Goal: Information Seeking & Learning: Learn about a topic

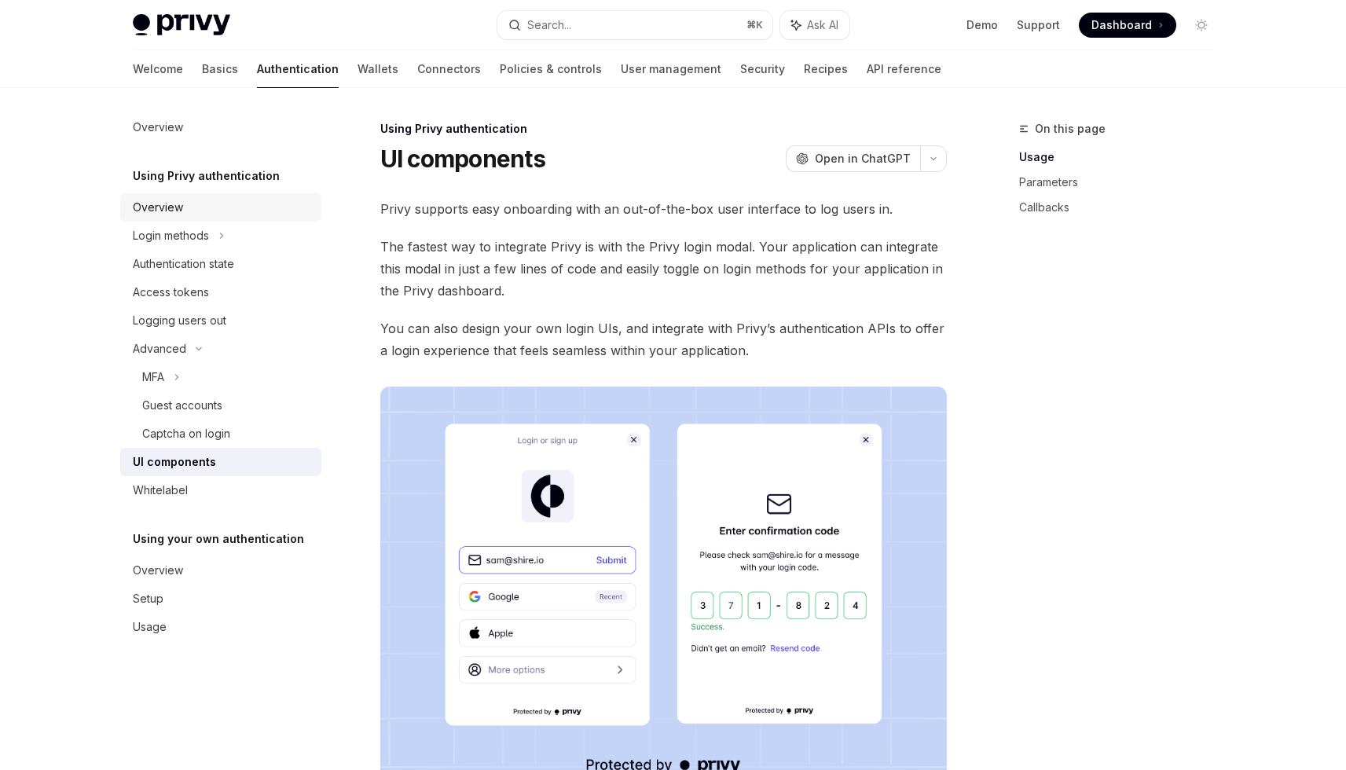
click at [276, 214] on div "Overview" at bounding box center [222, 207] width 179 height 19
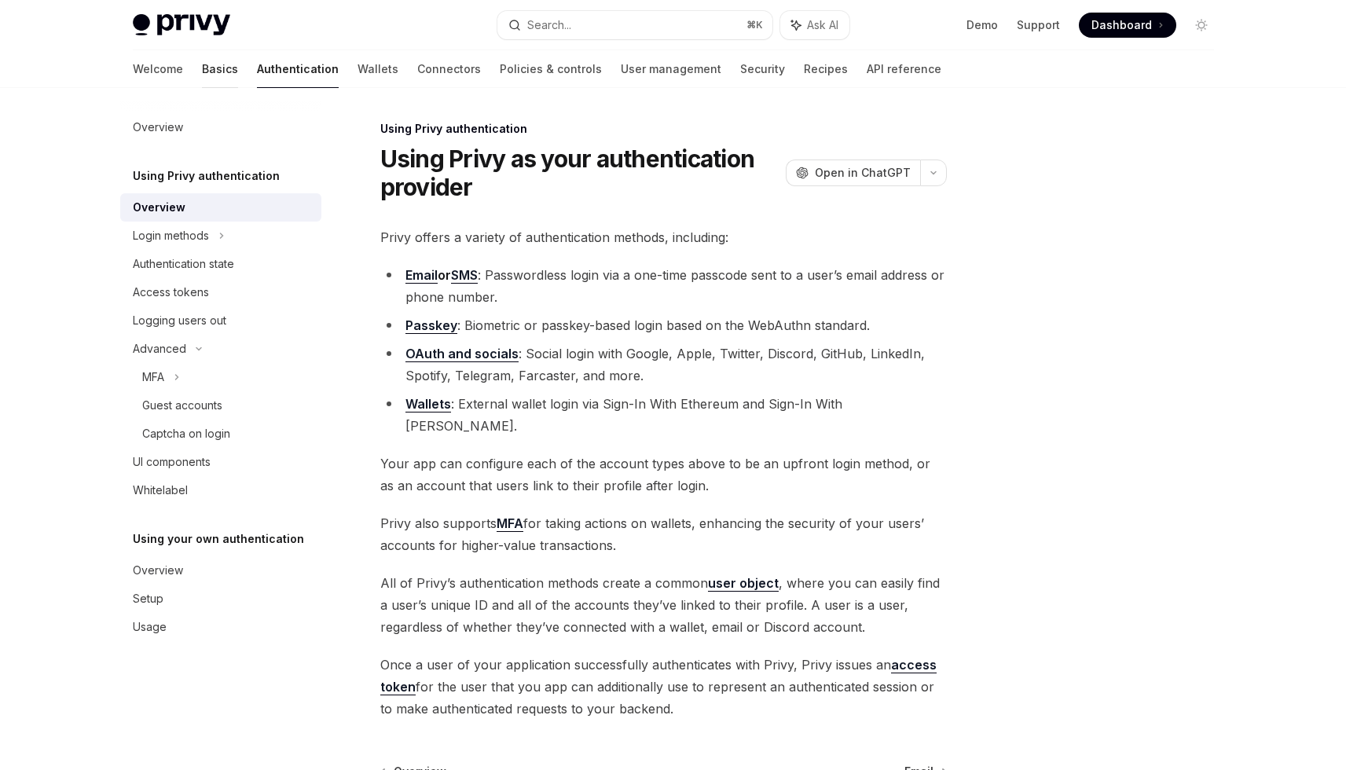
click at [202, 71] on link "Basics" at bounding box center [220, 69] width 36 height 38
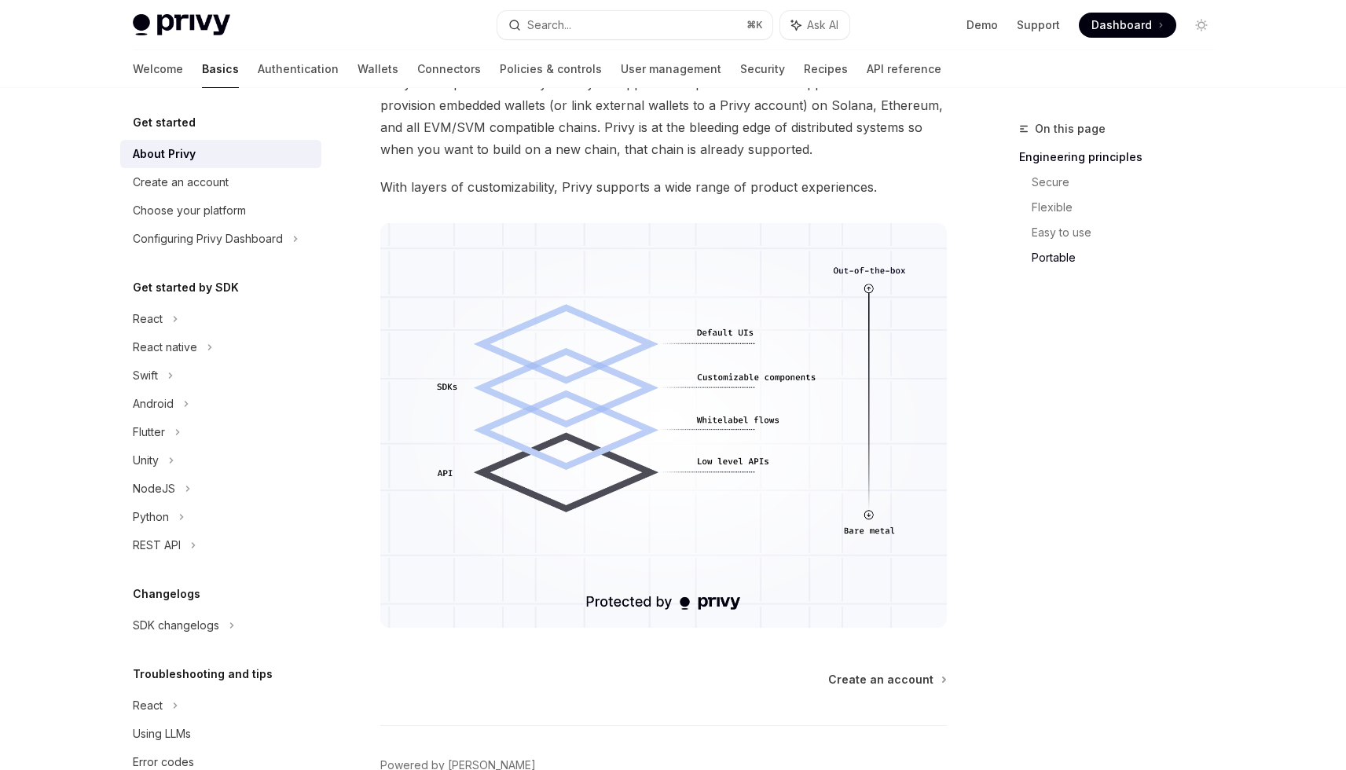
scroll to position [1434, 0]
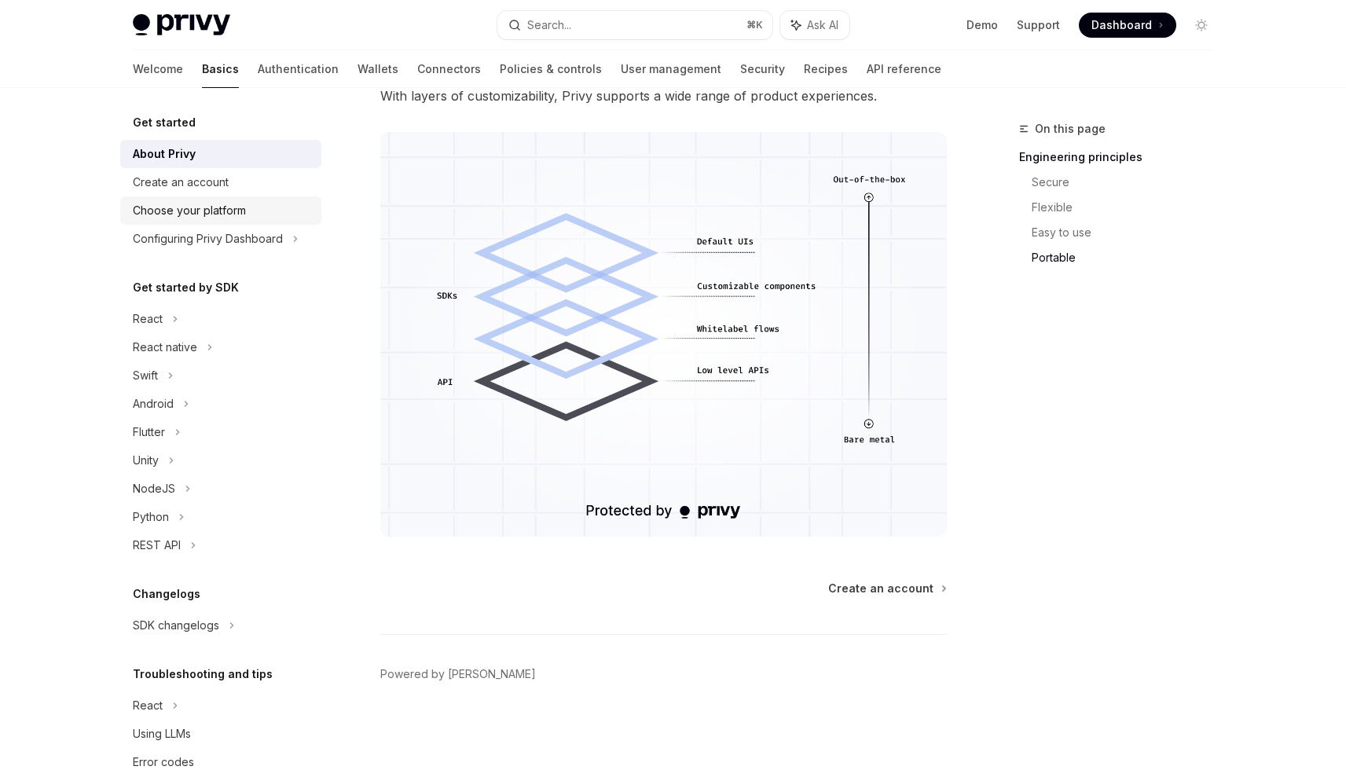
click at [260, 200] on link "Choose your platform" at bounding box center [220, 210] width 201 height 28
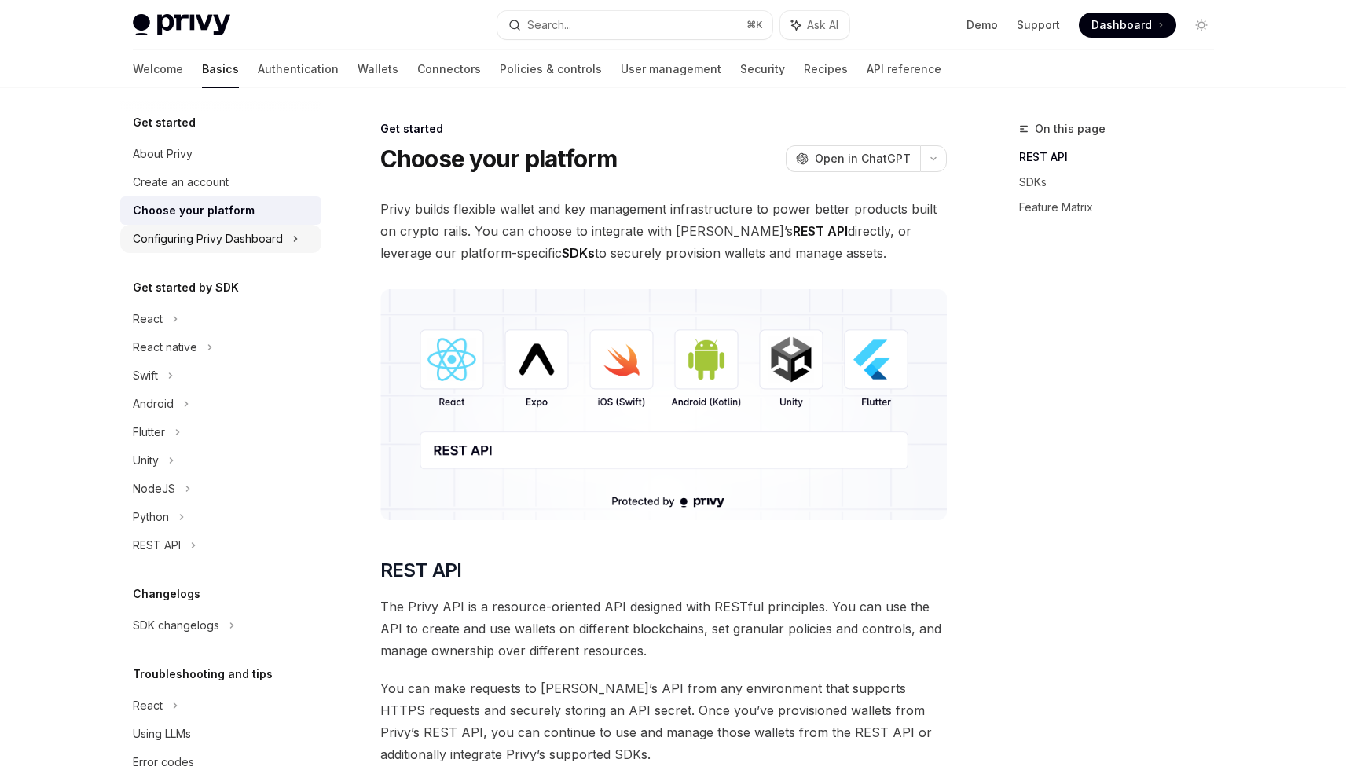
click at [249, 240] on div "Configuring Privy Dashboard" at bounding box center [208, 238] width 150 height 19
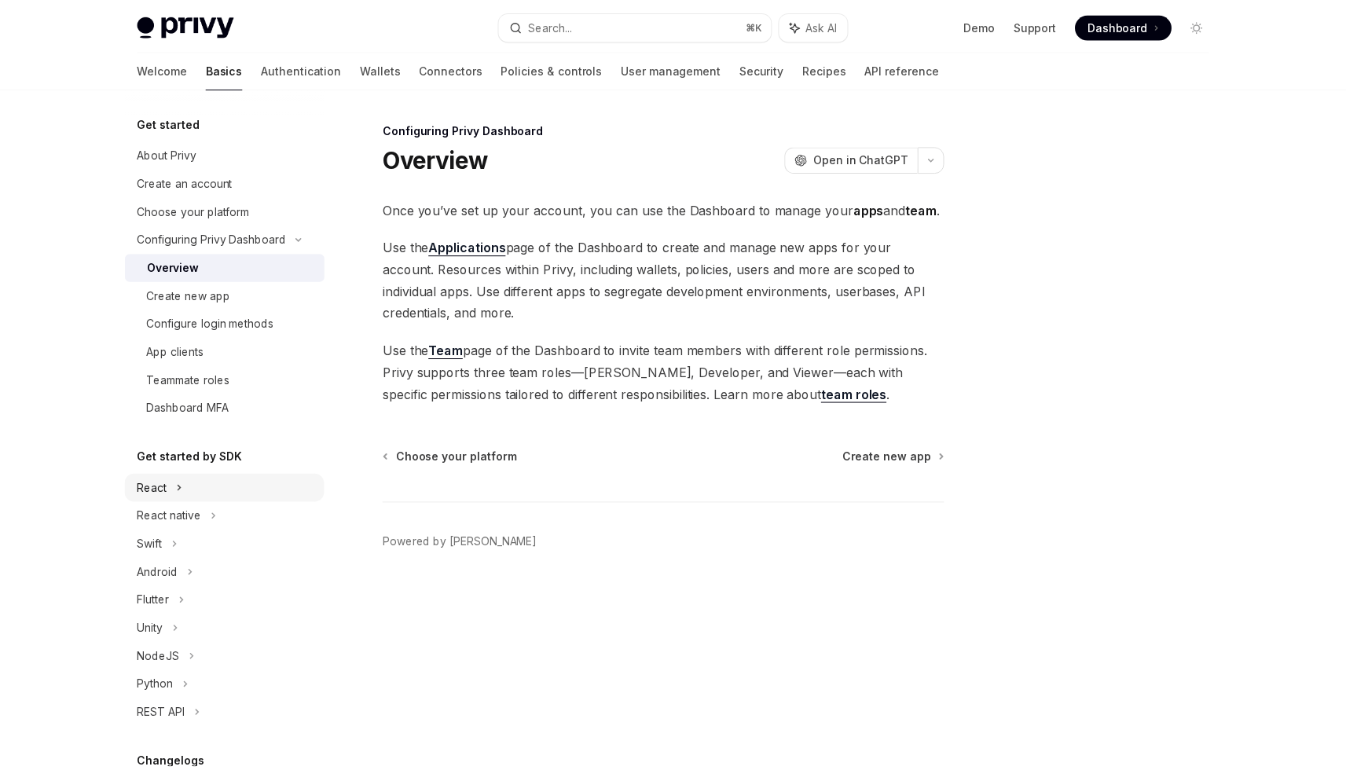
scroll to position [207, 0]
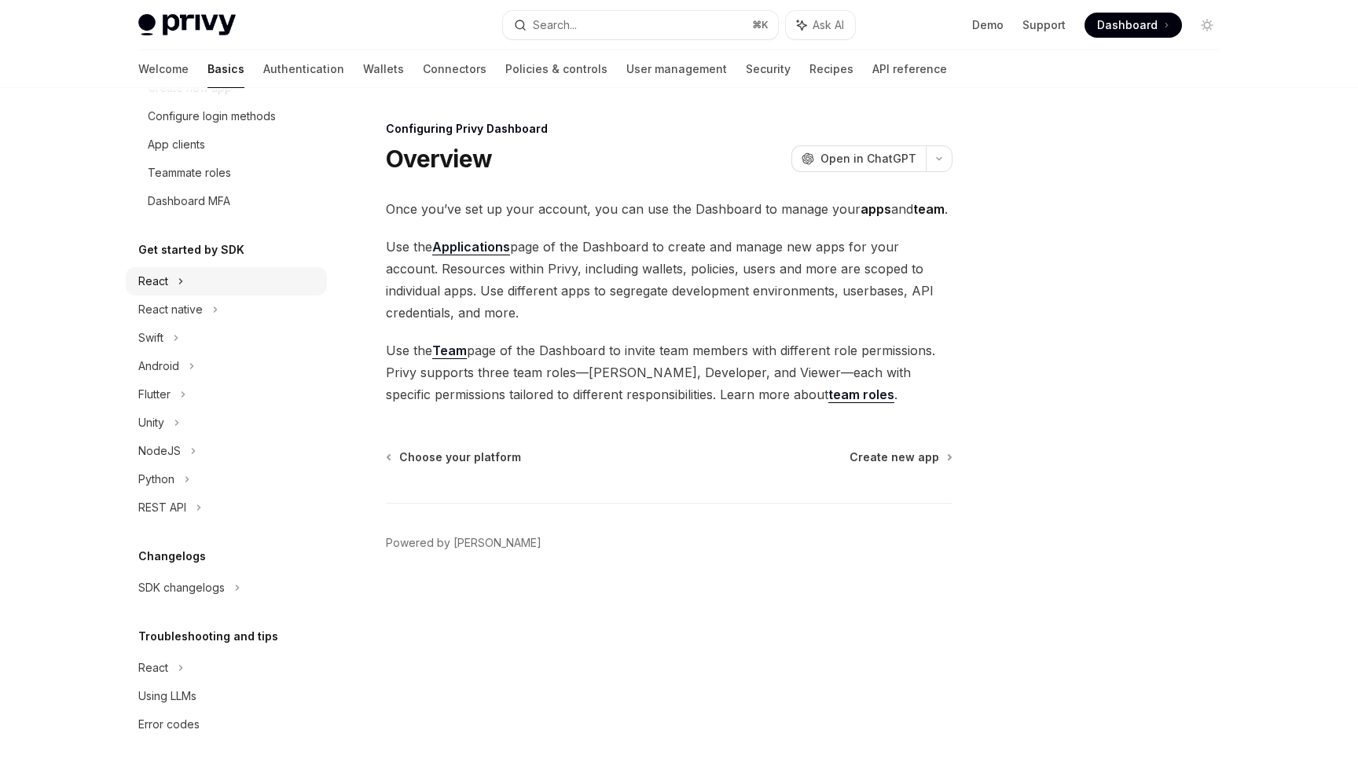
click at [208, 286] on div "React" at bounding box center [226, 281] width 201 height 28
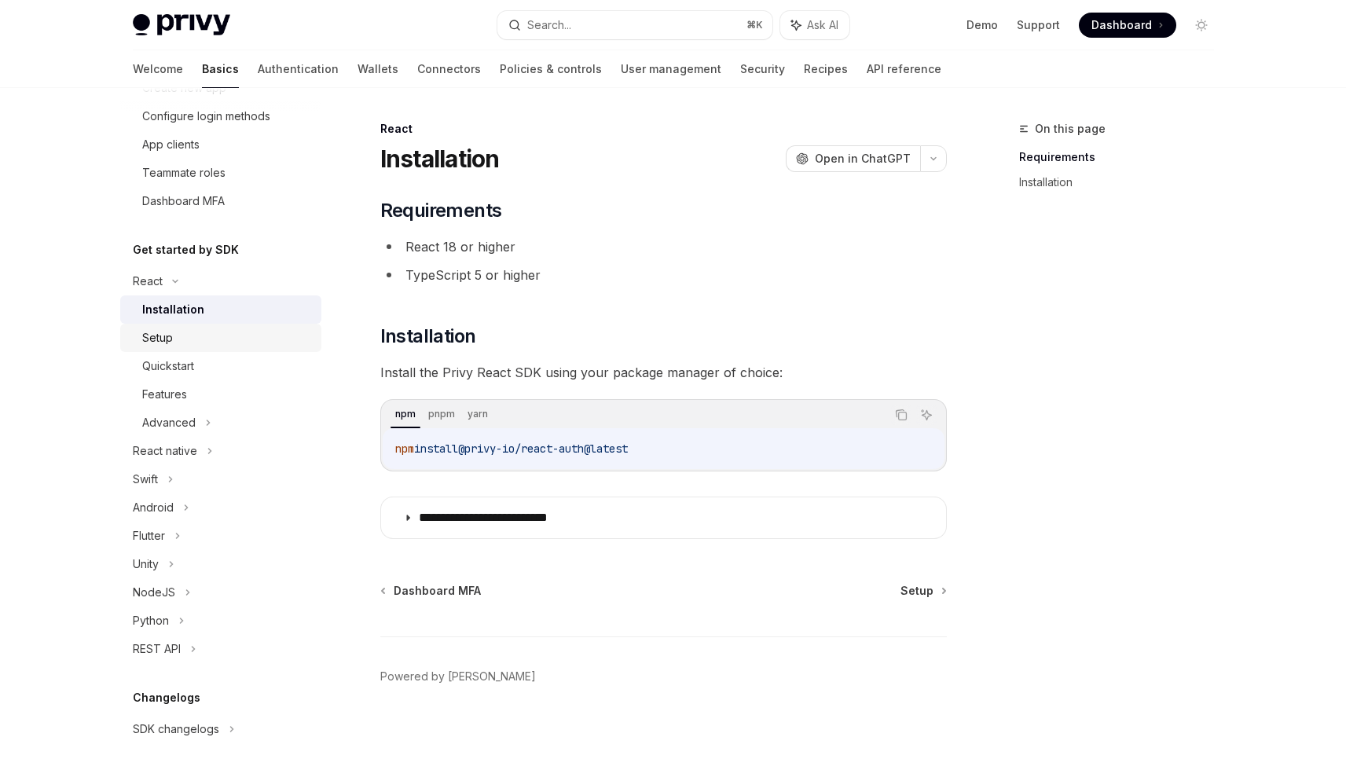
click at [234, 335] on div "Setup" at bounding box center [227, 337] width 170 height 19
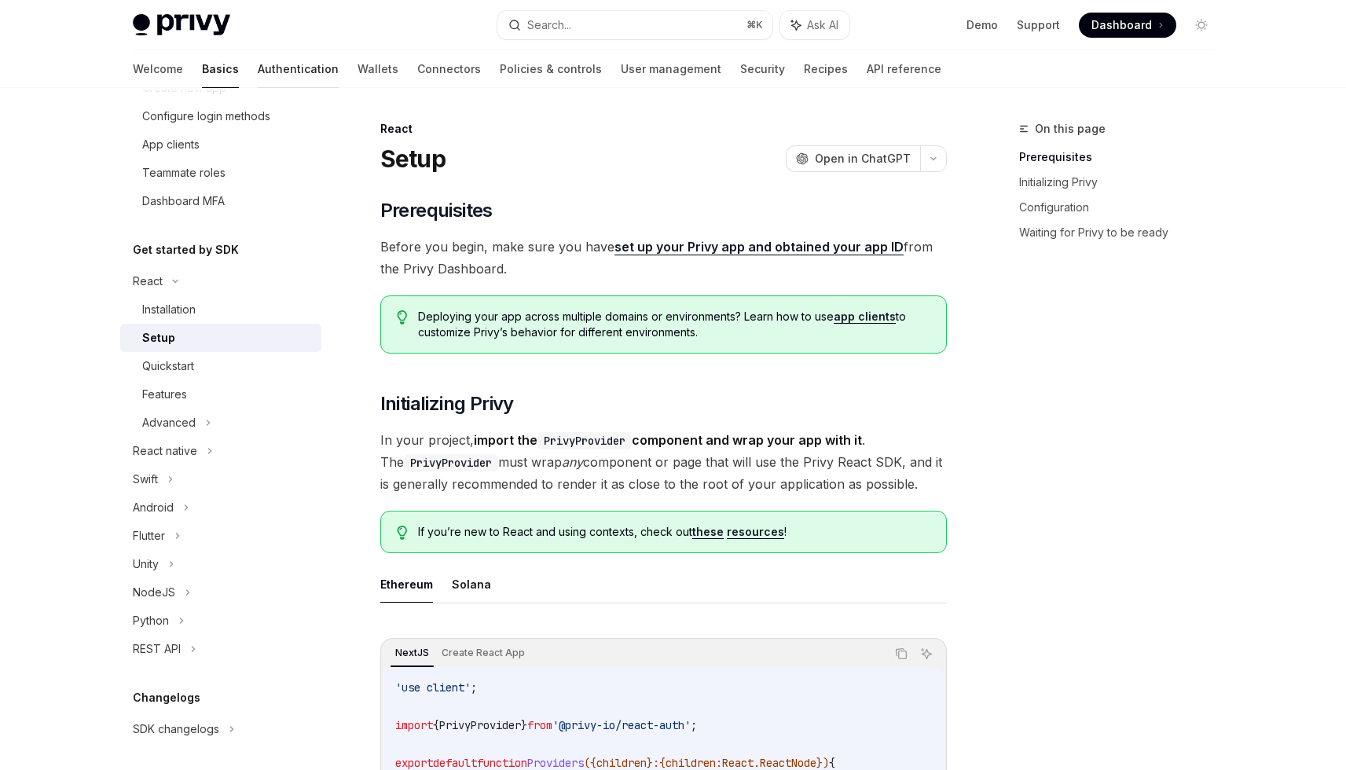
click at [258, 79] on link "Authentication" at bounding box center [298, 69] width 81 height 38
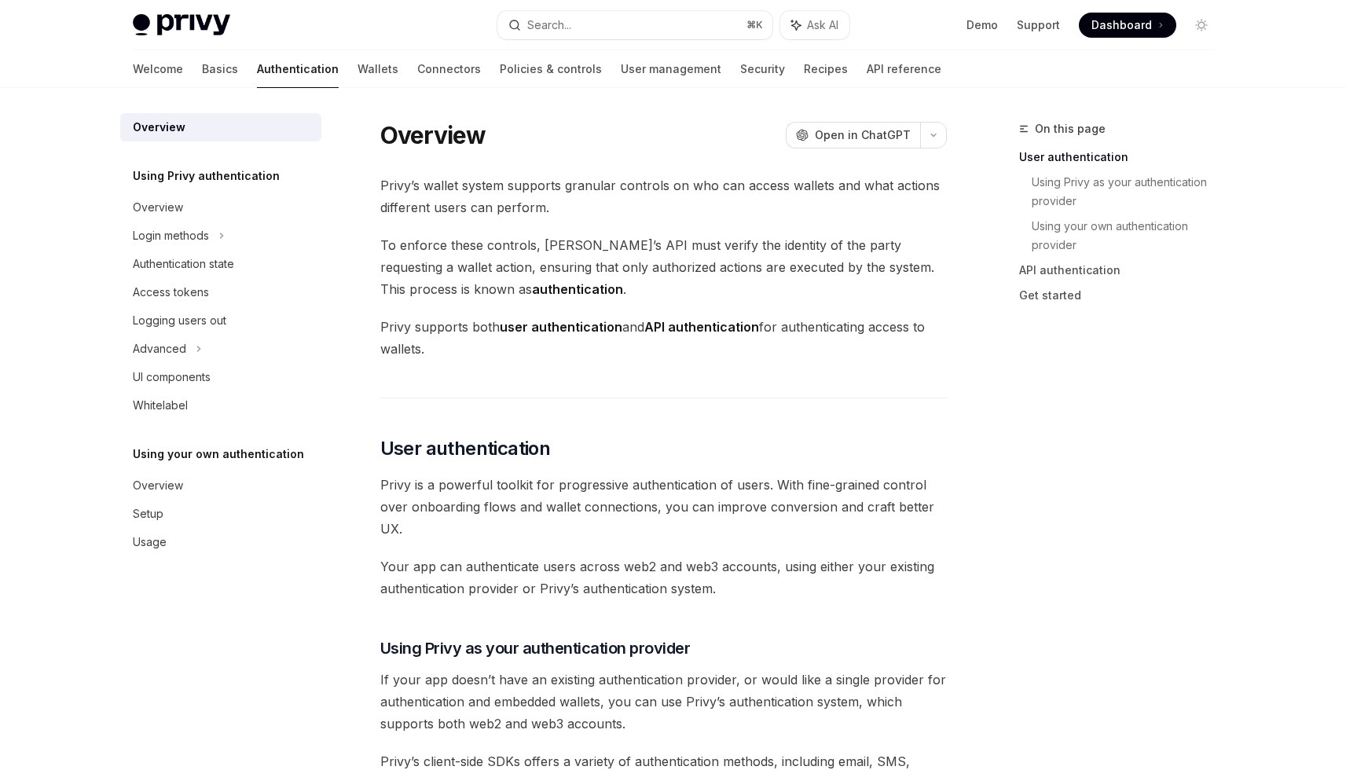
click at [561, 276] on span "To enforce these controls, [PERSON_NAME]’s API must verify the identity of the …" at bounding box center [663, 267] width 566 height 66
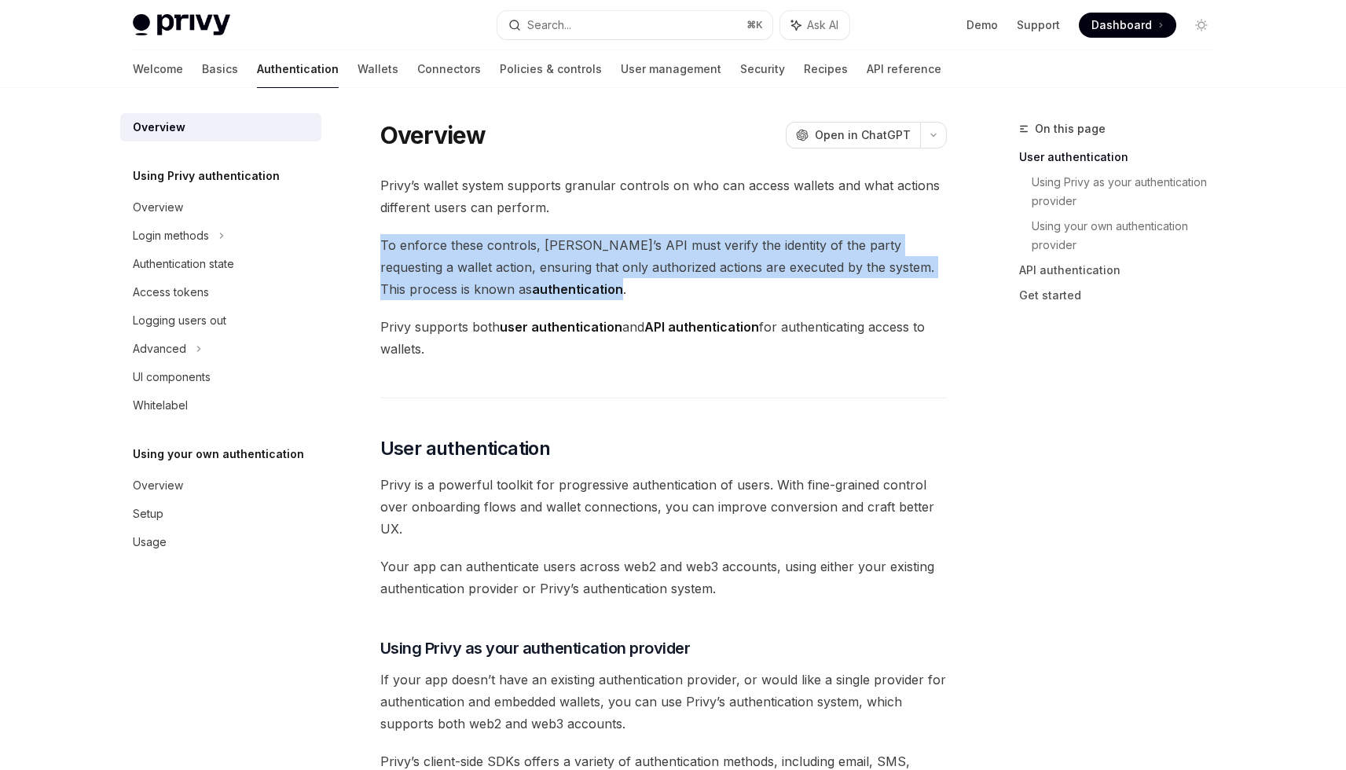
click at [561, 276] on span "To enforce these controls, [PERSON_NAME]’s API must verify the identity of the …" at bounding box center [663, 267] width 566 height 66
click at [579, 290] on span "To enforce these controls, [PERSON_NAME]’s API must verify the identity of the …" at bounding box center [663, 267] width 566 height 66
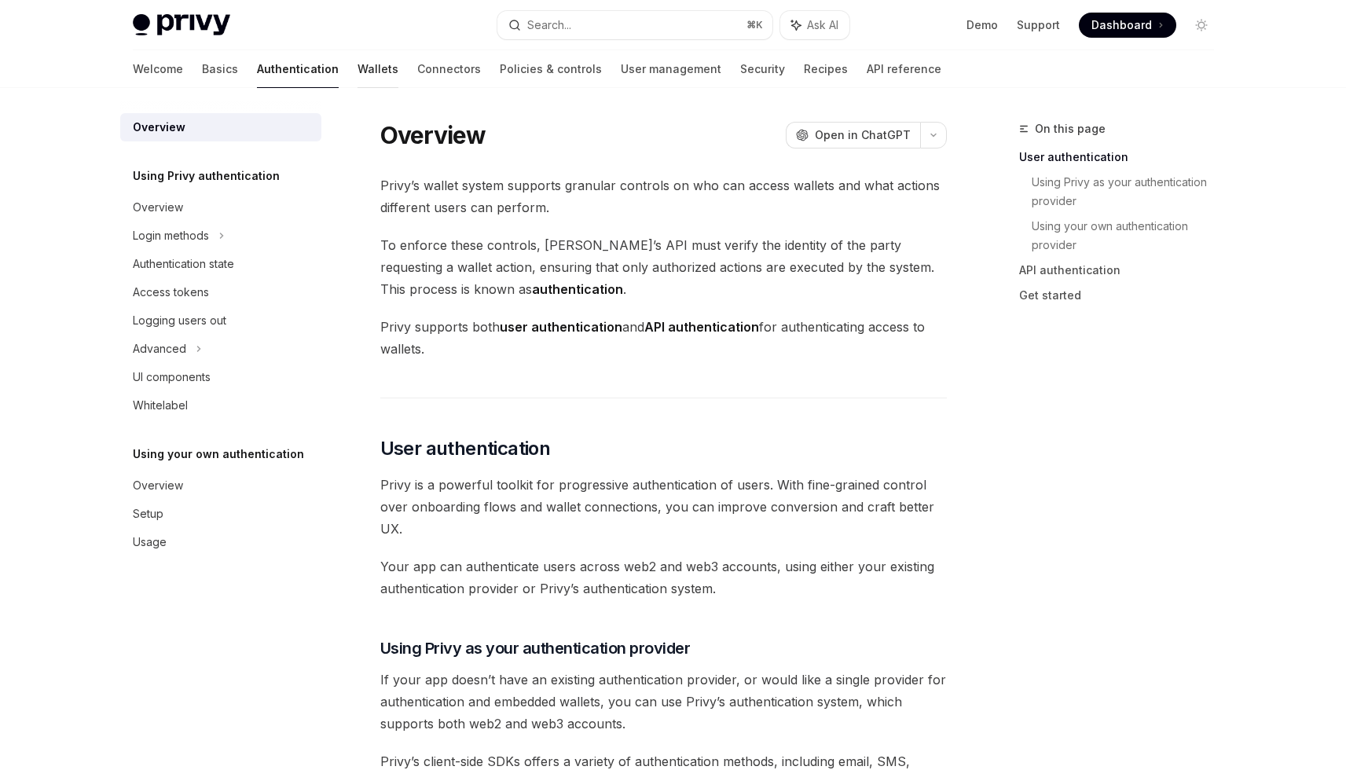
click at [357, 64] on link "Wallets" at bounding box center [377, 69] width 41 height 38
type textarea "*"
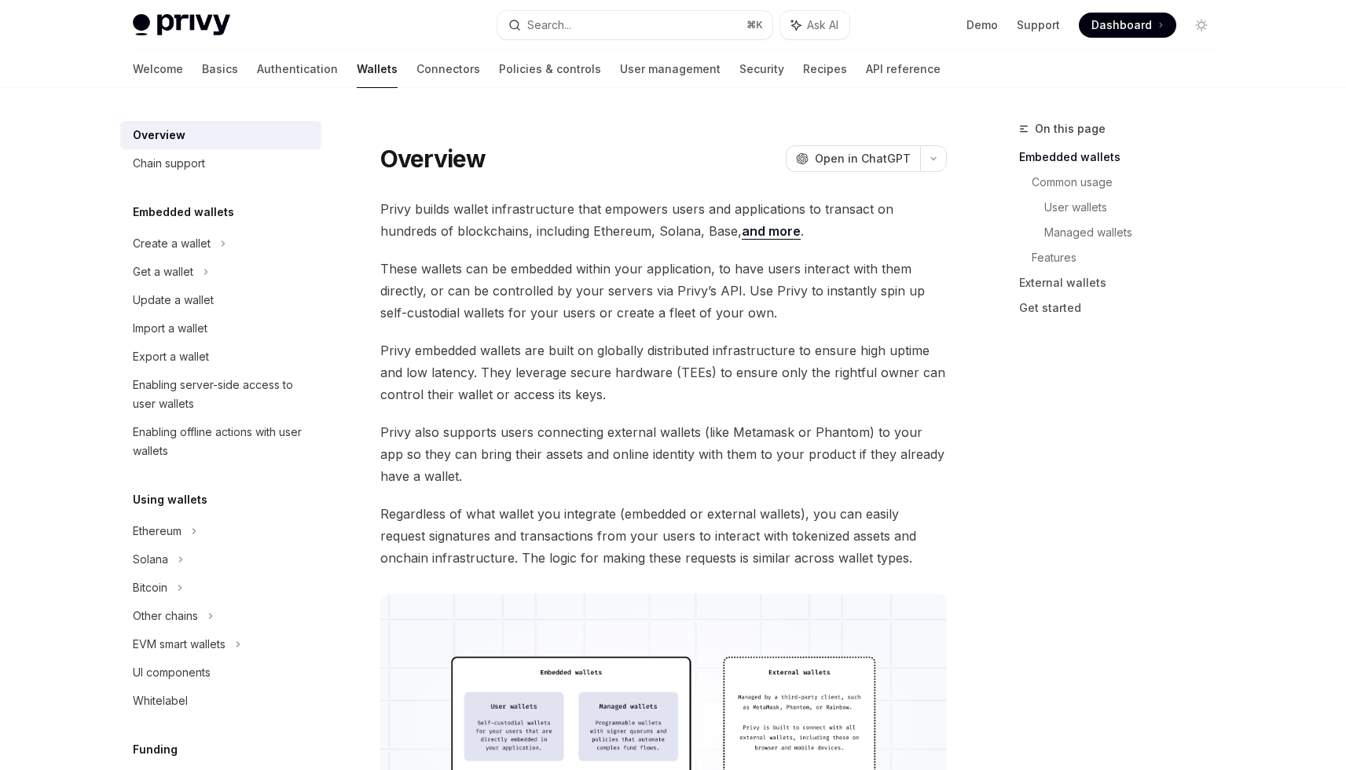
click at [626, 392] on span "Privy embedded wallets are built on globally distributed infrastructure to ensu…" at bounding box center [663, 372] width 566 height 66
click at [642, 393] on span "Privy embedded wallets are built on globally distributed infrastructure to ensu…" at bounding box center [663, 372] width 566 height 66
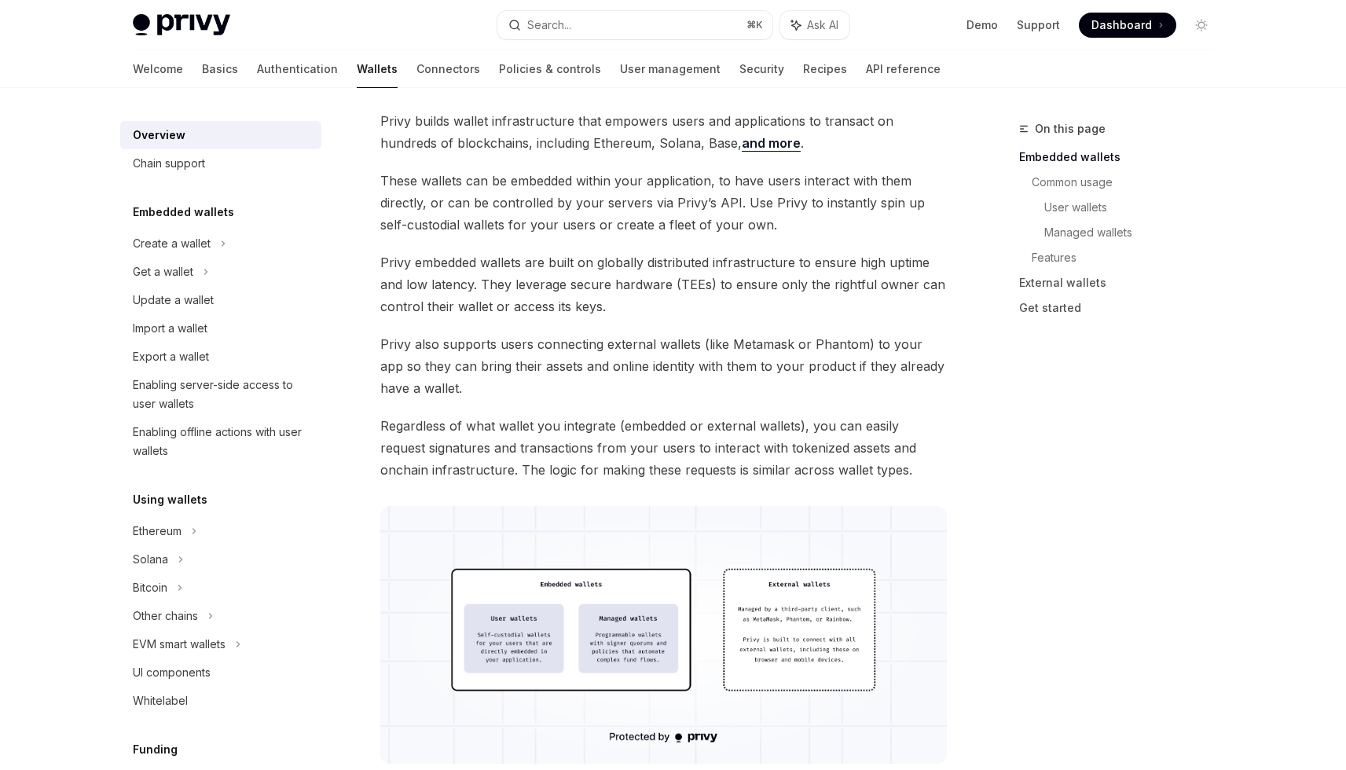
scroll to position [101, 0]
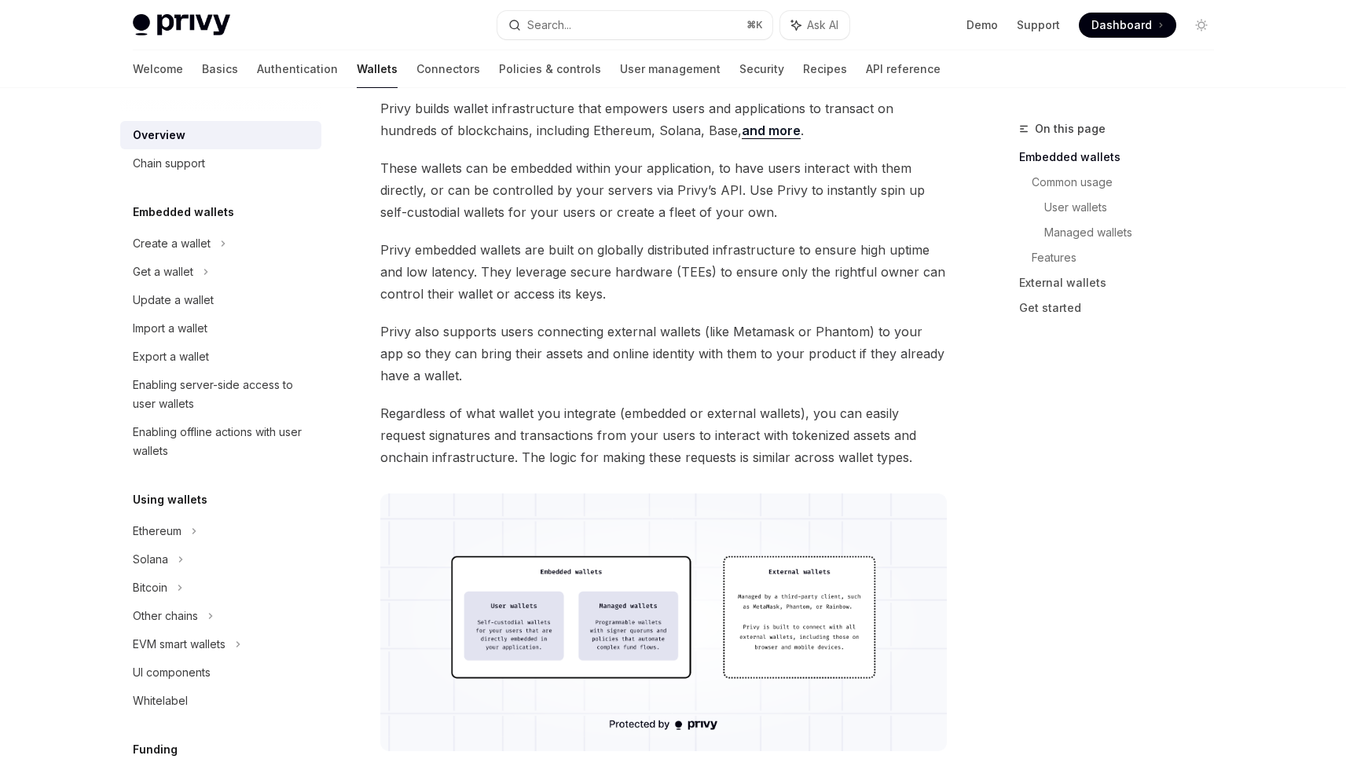
click at [635, 379] on span "Privy also supports users connecting external wallets (like Metamask or Phantom…" at bounding box center [663, 354] width 566 height 66
click at [645, 381] on span "Privy also supports users connecting external wallets (like Metamask or Phantom…" at bounding box center [663, 354] width 566 height 66
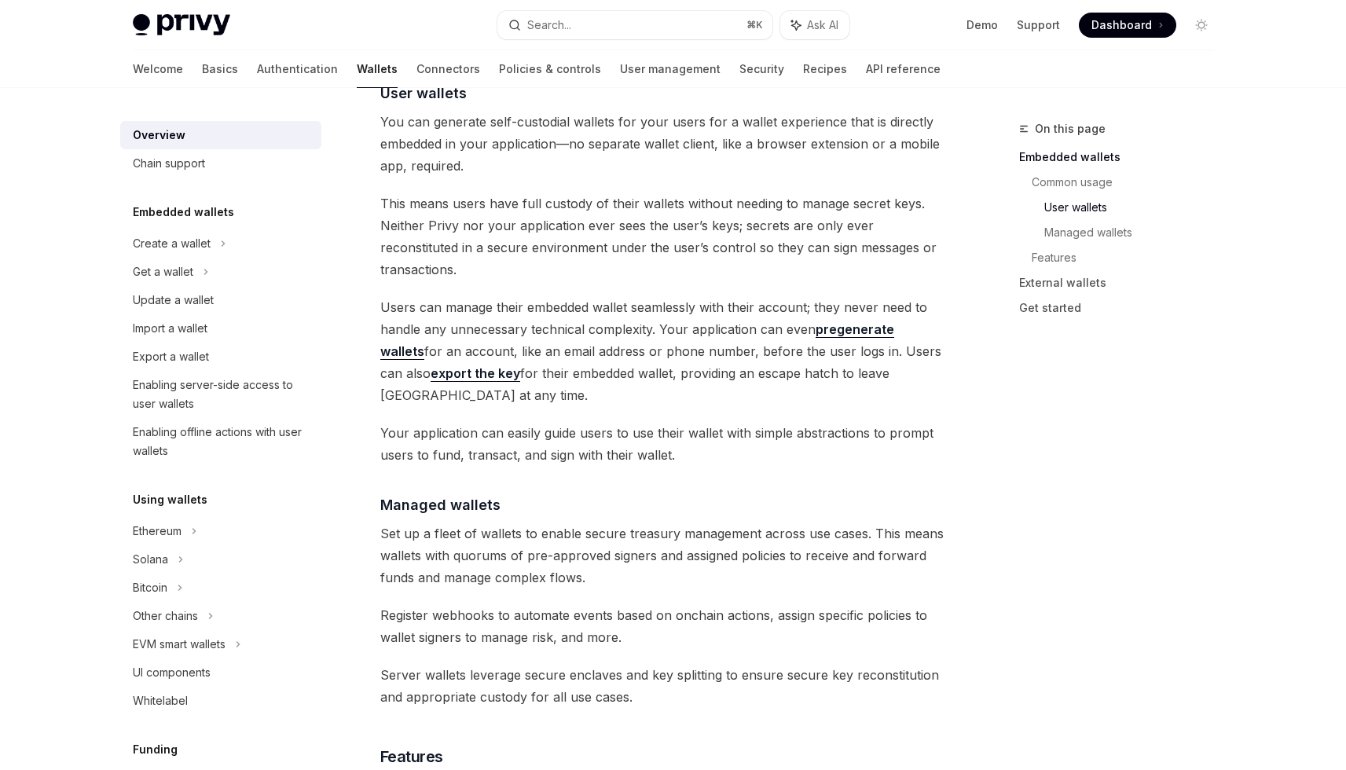
scroll to position [1238, 0]
